Goal: Find specific page/section: Find specific page/section

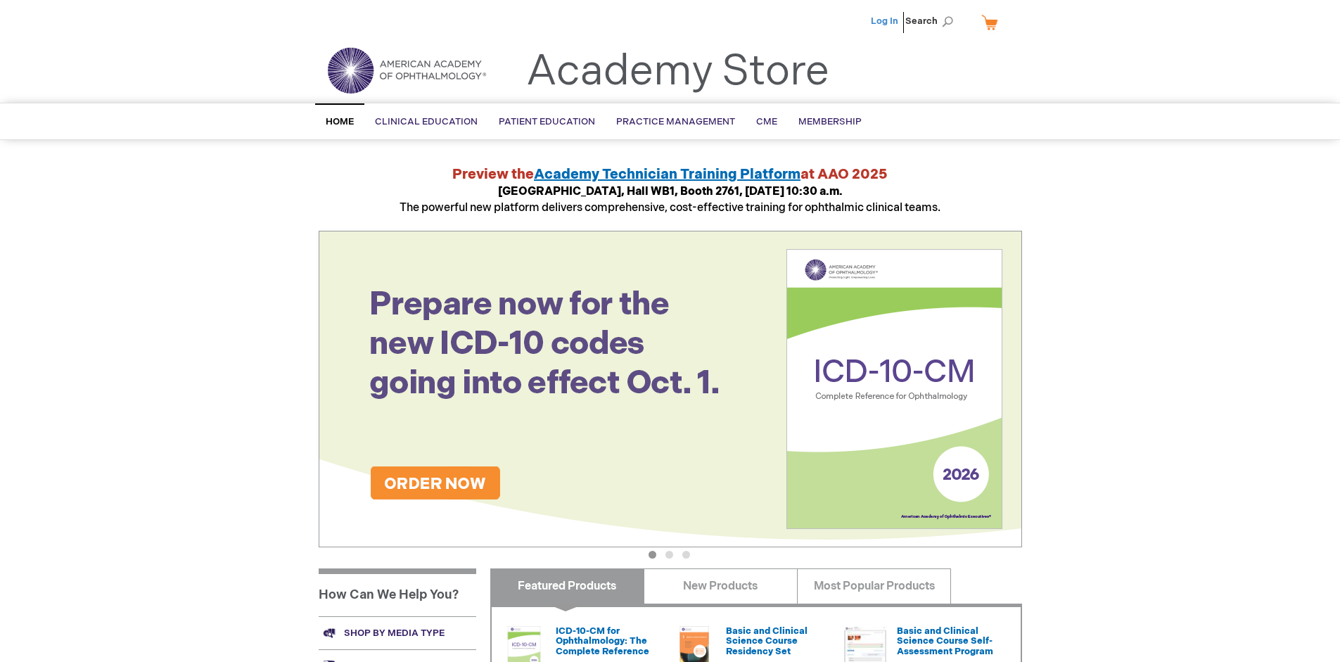
click at [886, 21] on link "Log In" at bounding box center [884, 20] width 27 height 11
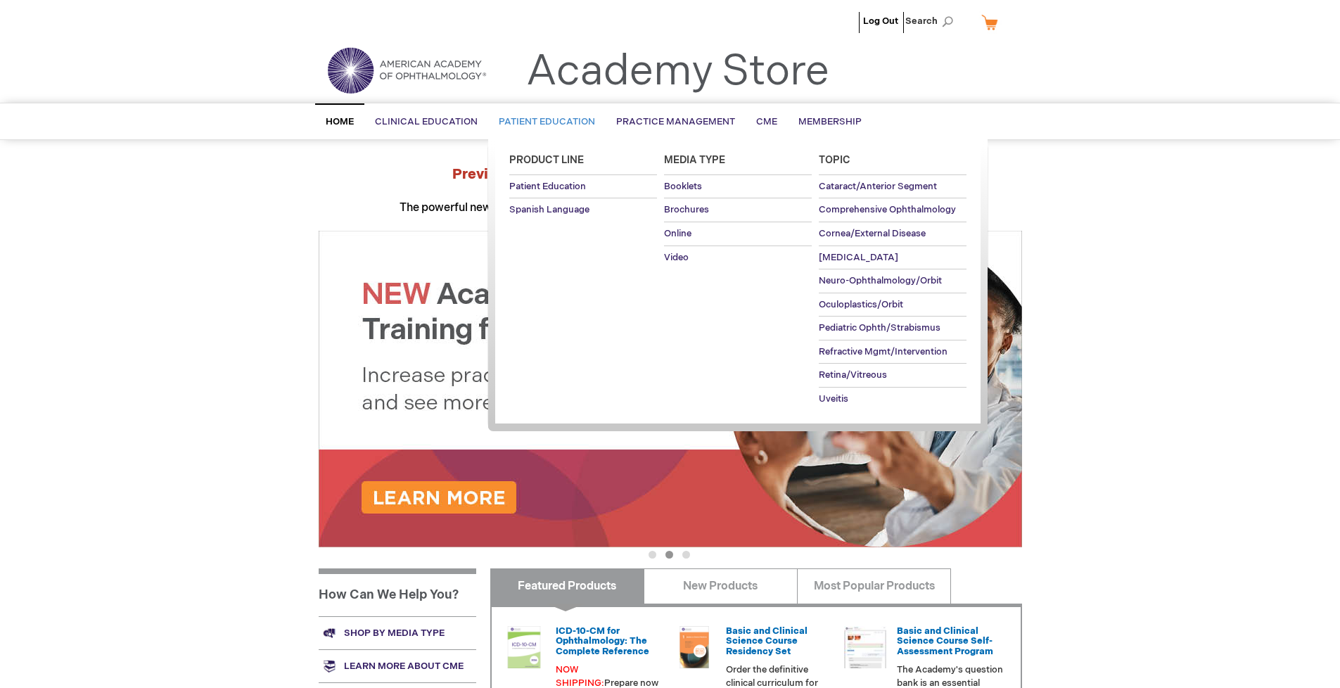
click at [543, 122] on span "Patient Education" at bounding box center [547, 121] width 96 height 11
